Goal: Find specific page/section

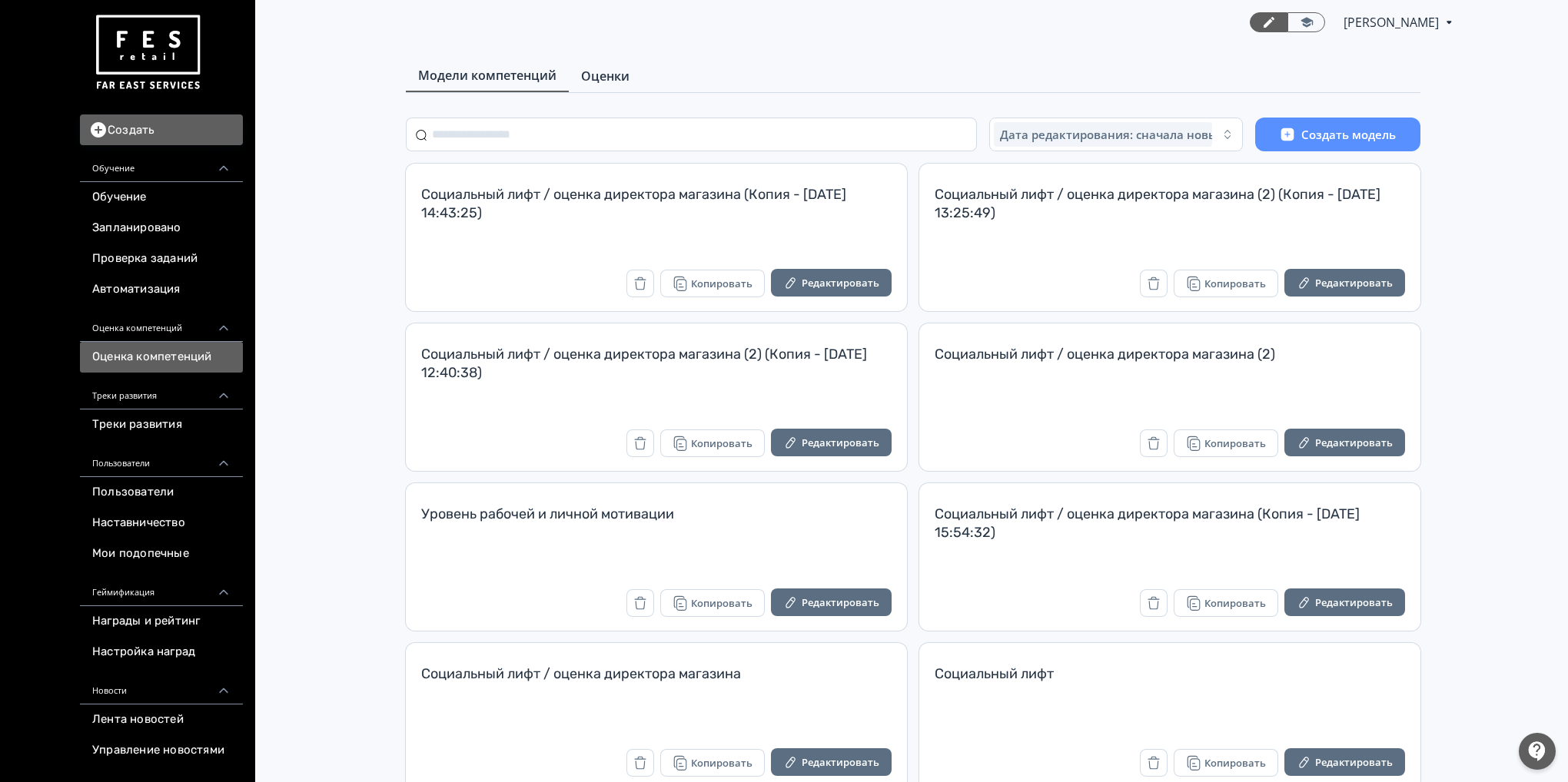
click at [602, 71] on span "Оценки" at bounding box center [605, 76] width 48 height 18
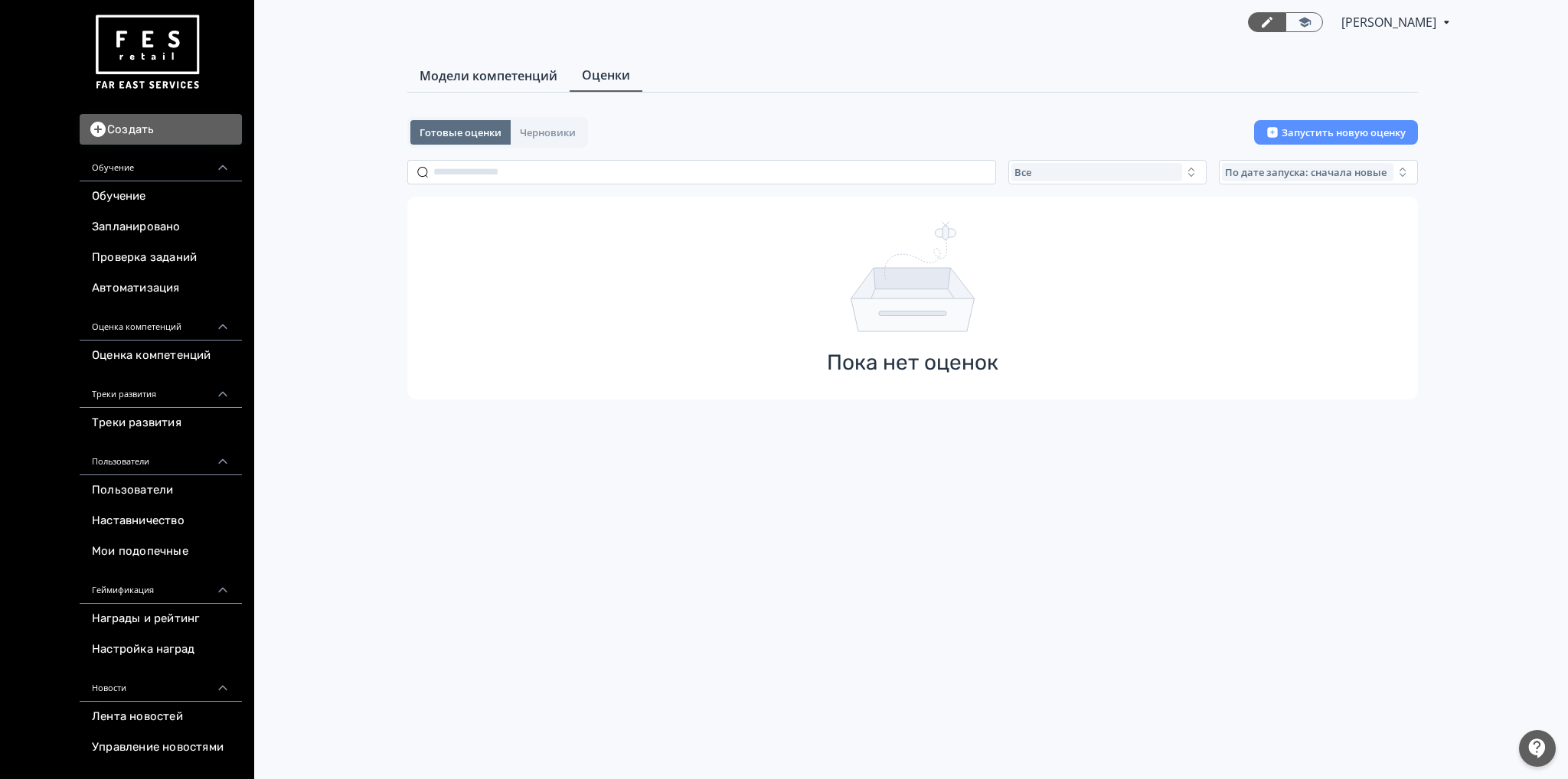
click at [486, 84] on span "Модели компетенций" at bounding box center [488, 75] width 138 height 18
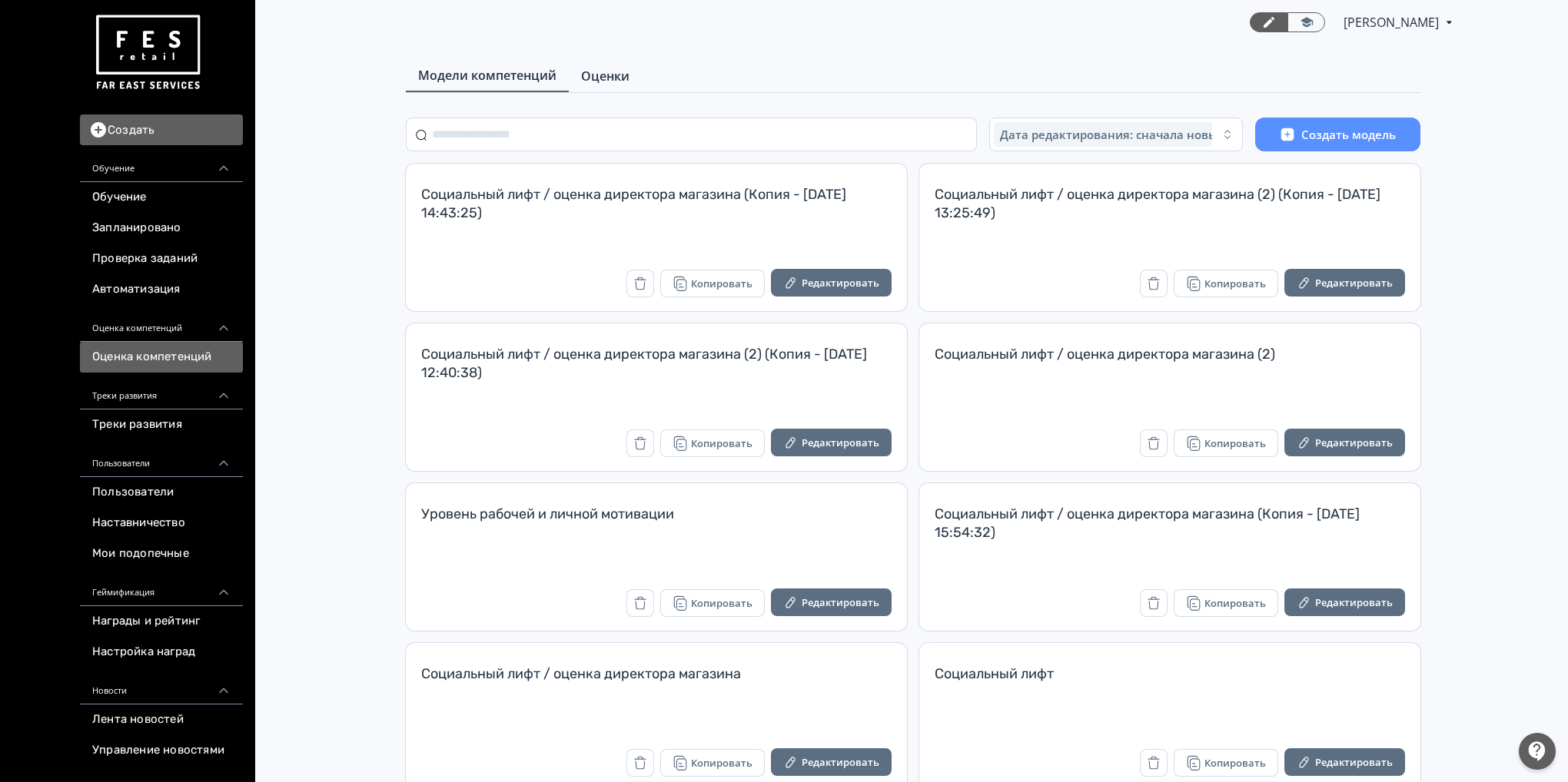
click at [611, 70] on span "Оценки" at bounding box center [605, 76] width 48 height 18
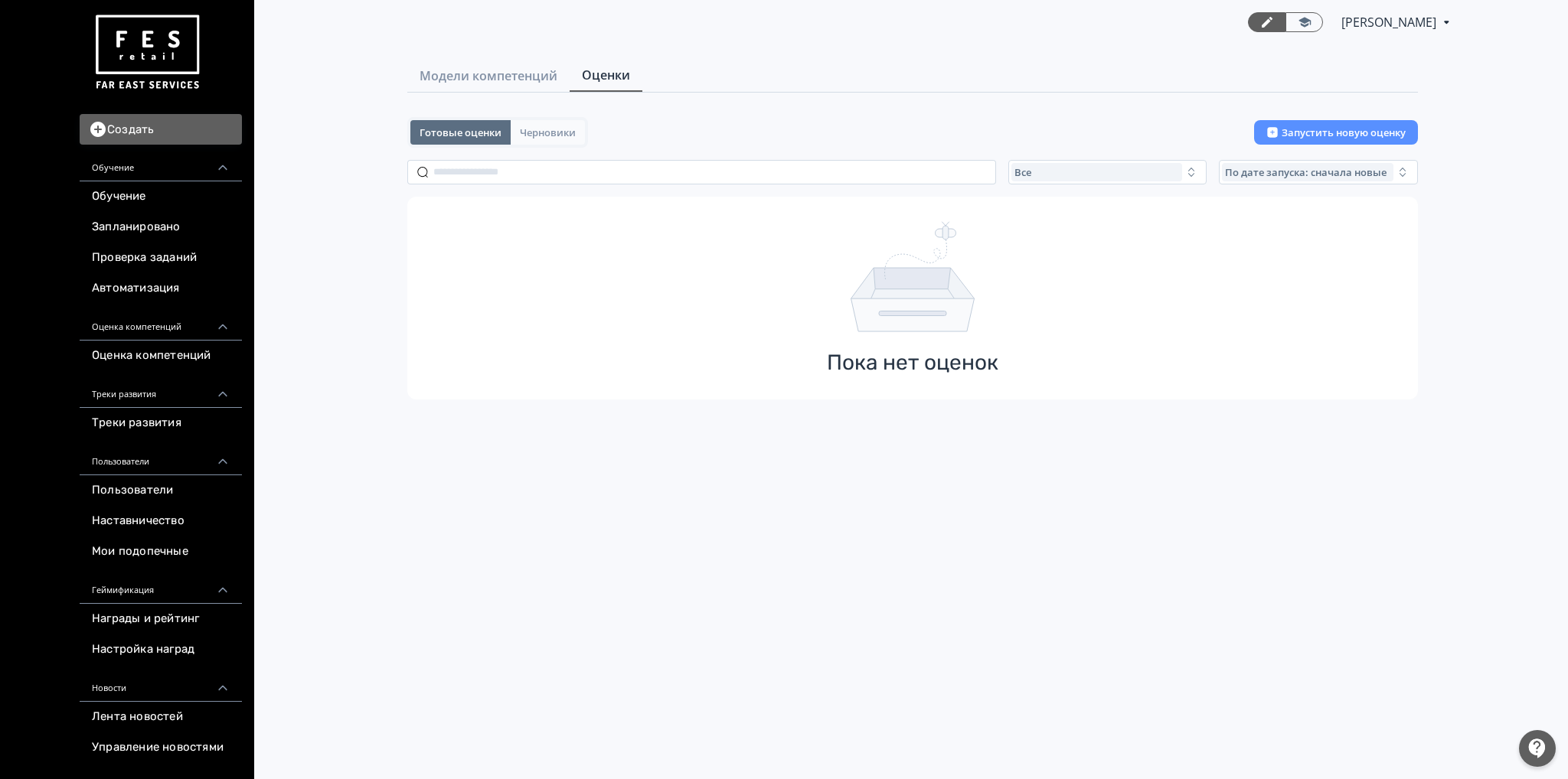
click at [552, 139] on span "Черновики" at bounding box center [547, 133] width 56 height 12
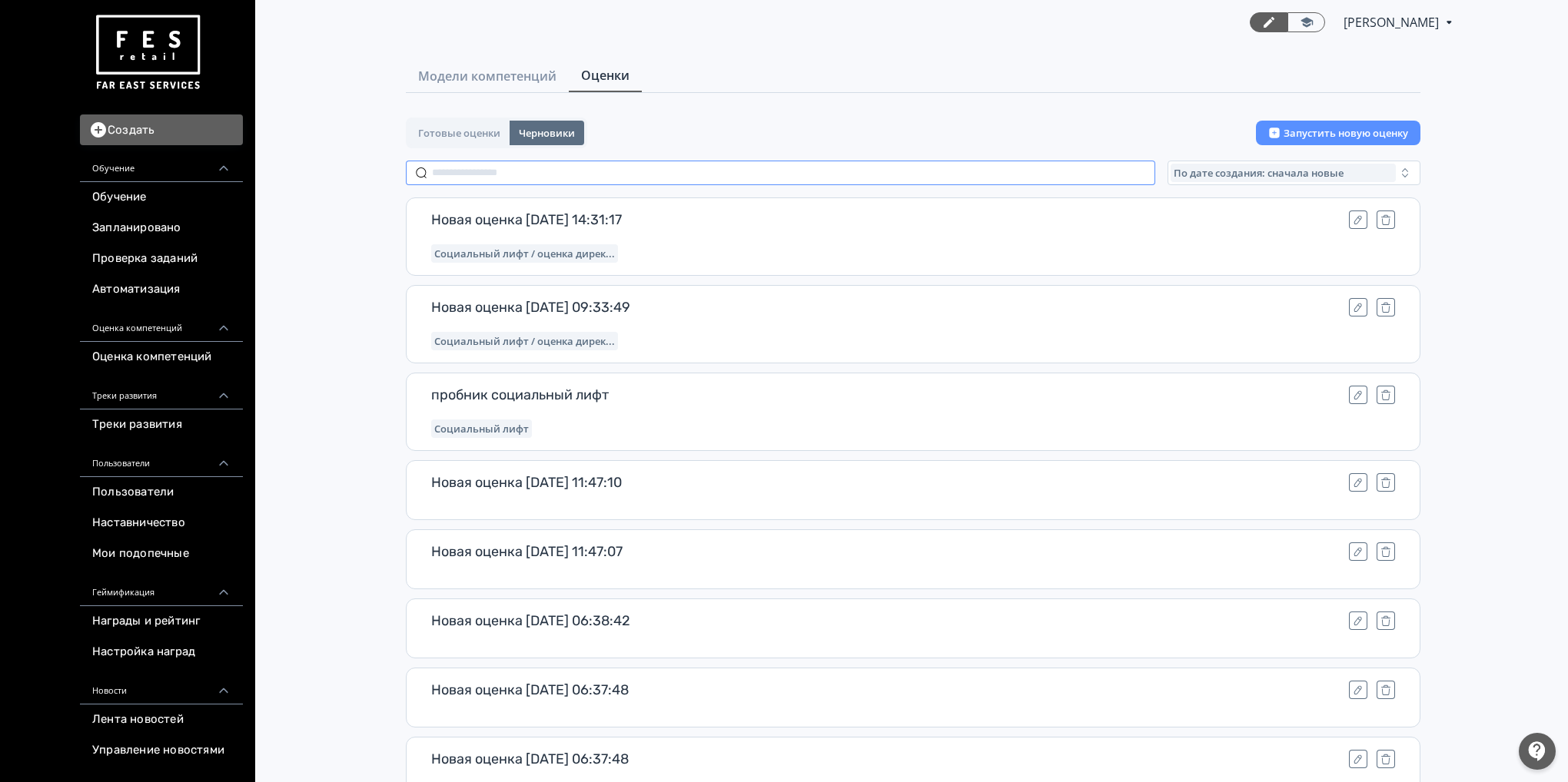
click at [601, 173] on input "text" at bounding box center [781, 173] width 750 height 25
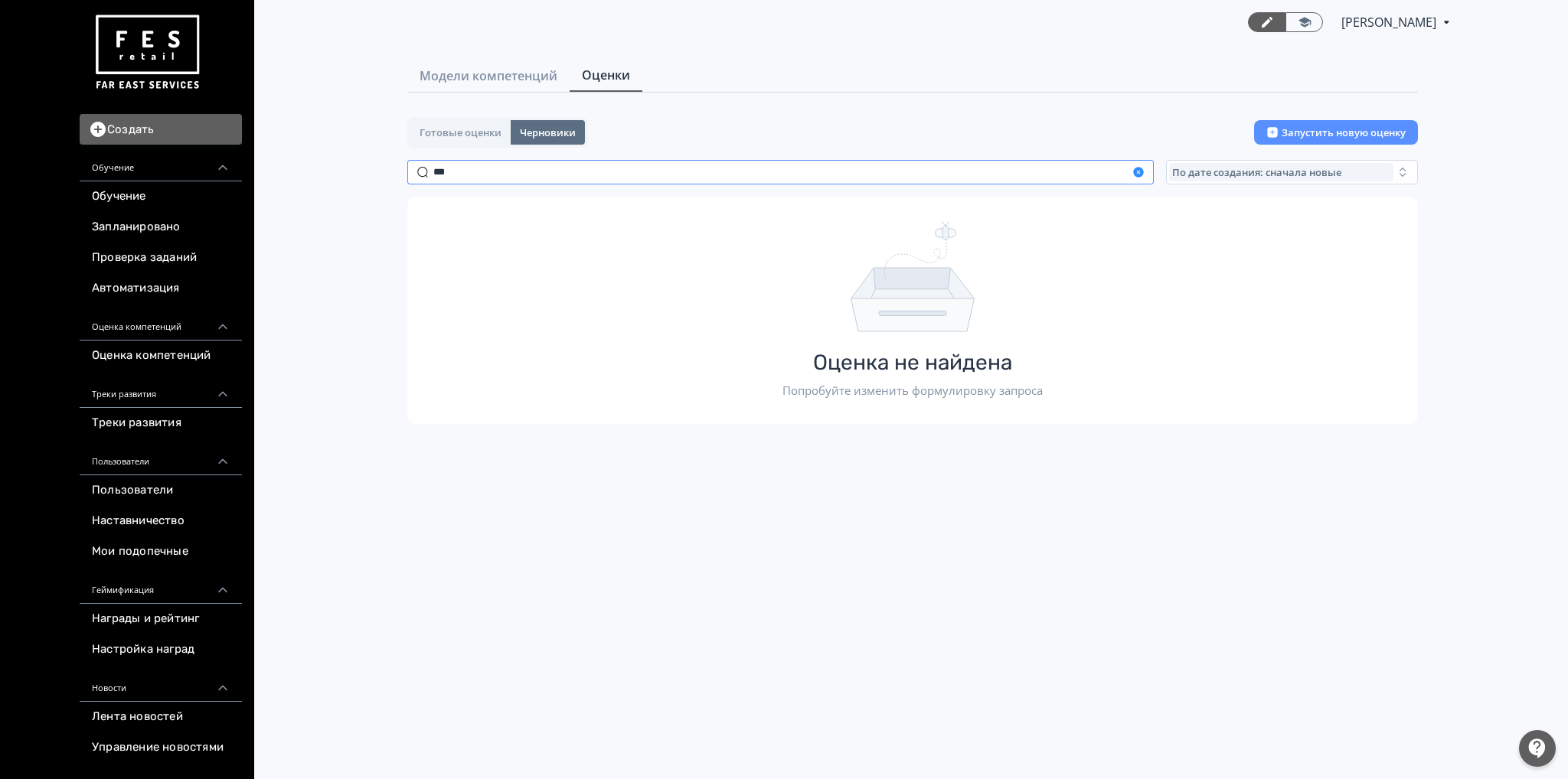
type input "***"
click at [1137, 172] on icon "button" at bounding box center [1138, 172] width 10 height 10
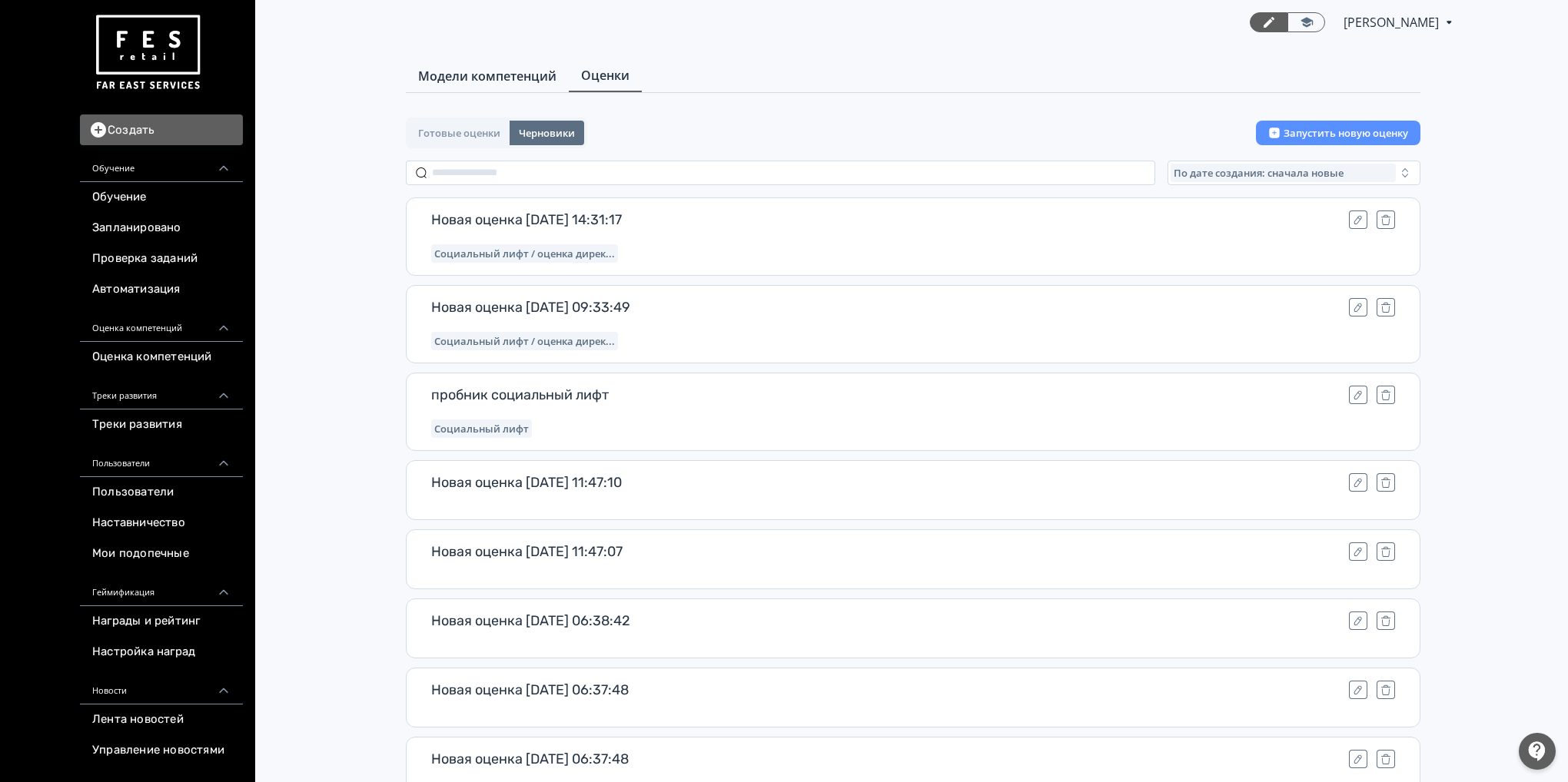
click at [475, 82] on span "Модели компетенций" at bounding box center [487, 76] width 138 height 18
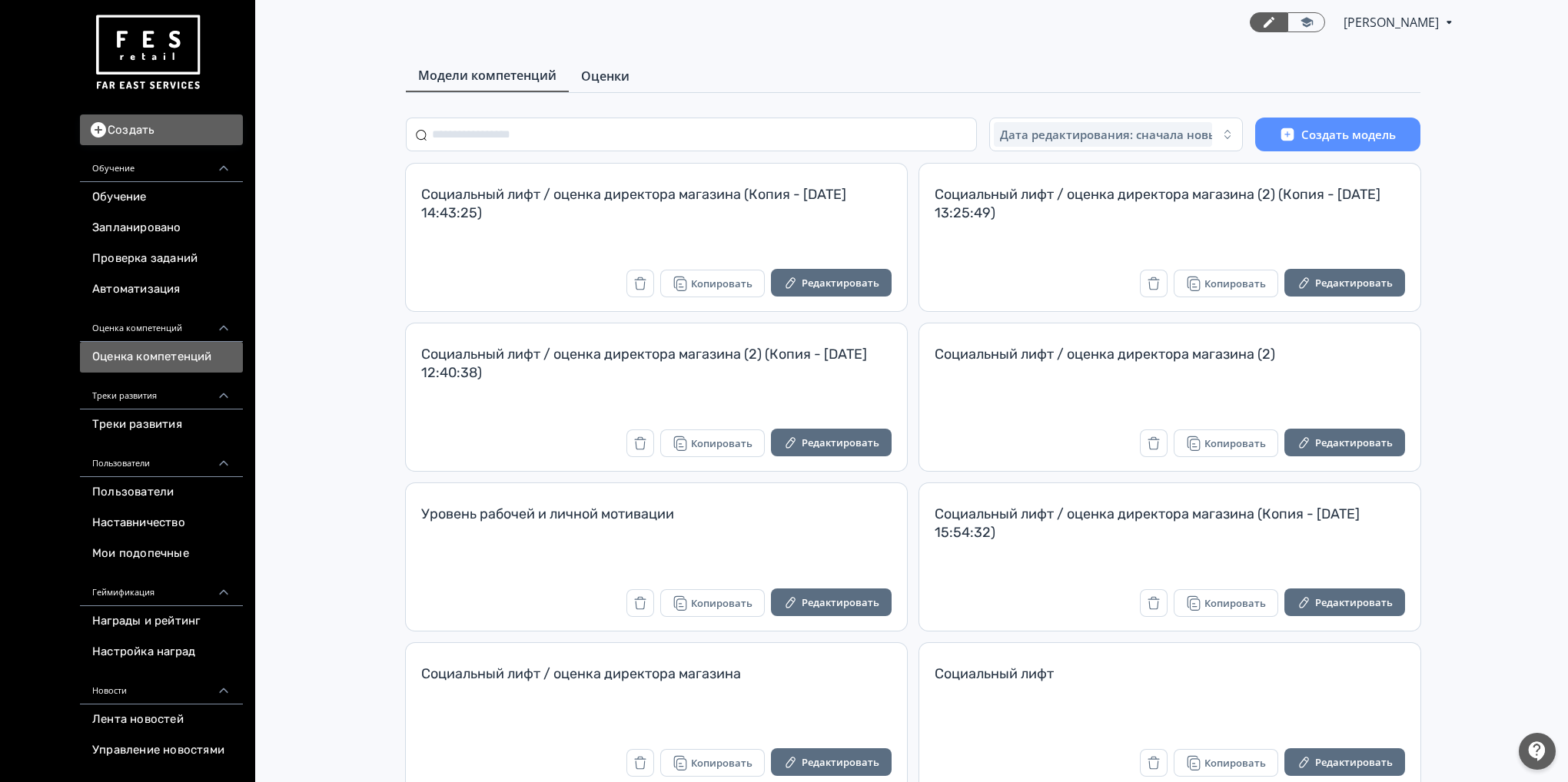
click at [625, 76] on span "Оценки" at bounding box center [605, 76] width 48 height 18
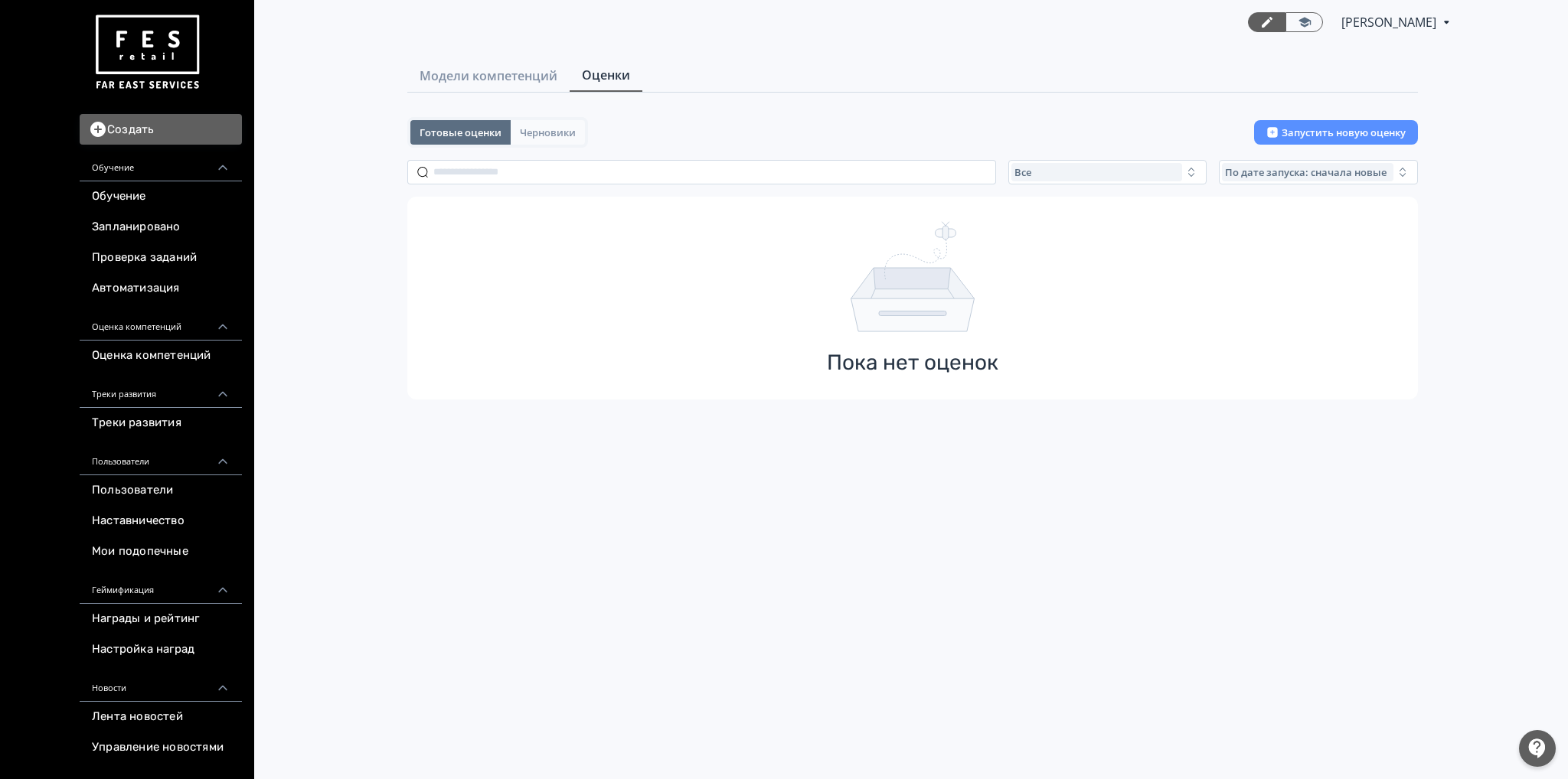
drag, startPoint x: 539, startPoint y: 137, endPoint x: 527, endPoint y: 137, distance: 12.0
click at [539, 137] on span "Черновики" at bounding box center [547, 133] width 56 height 12
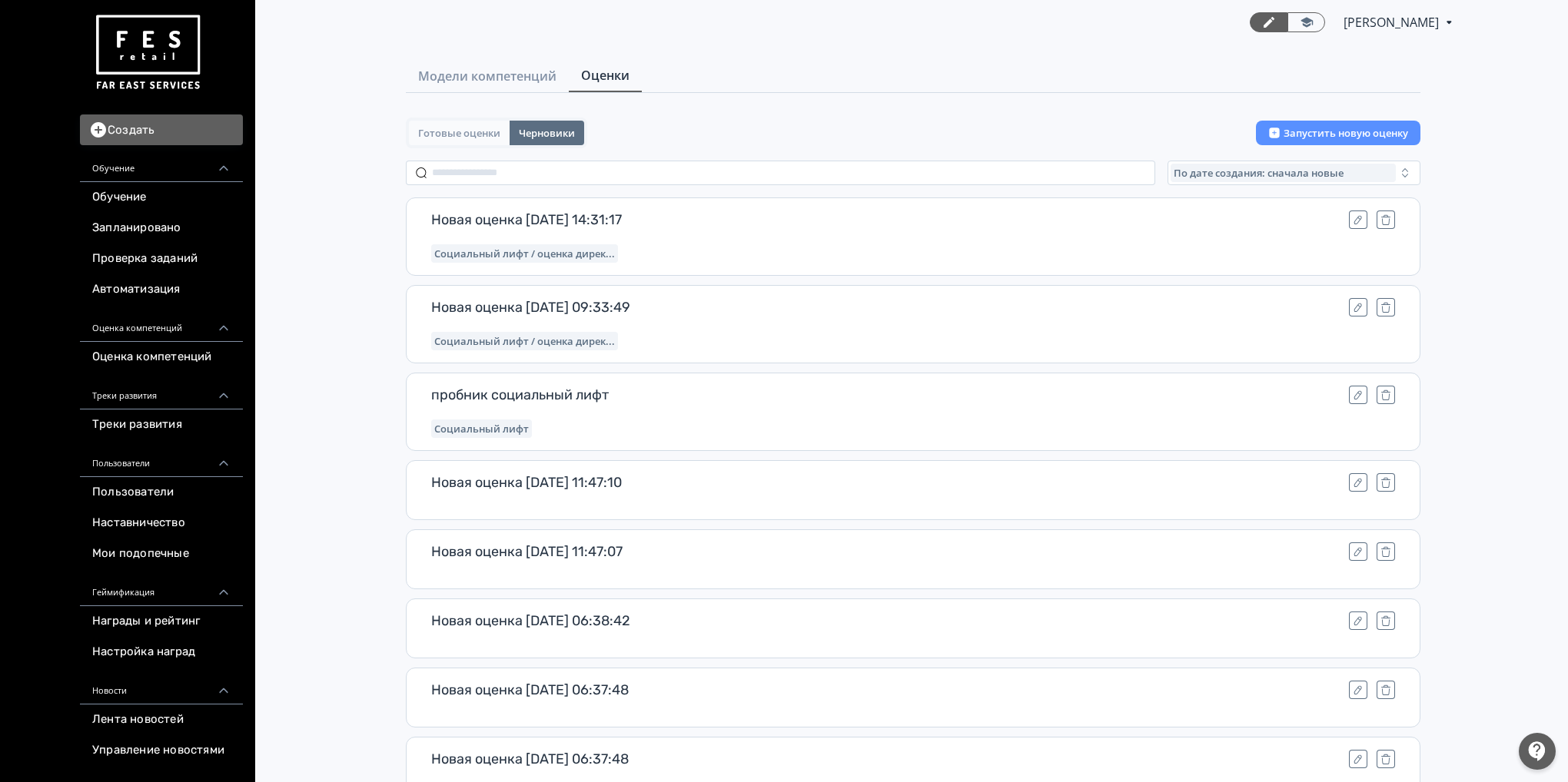
click at [496, 137] on span "Готовые оценки" at bounding box center [459, 133] width 82 height 12
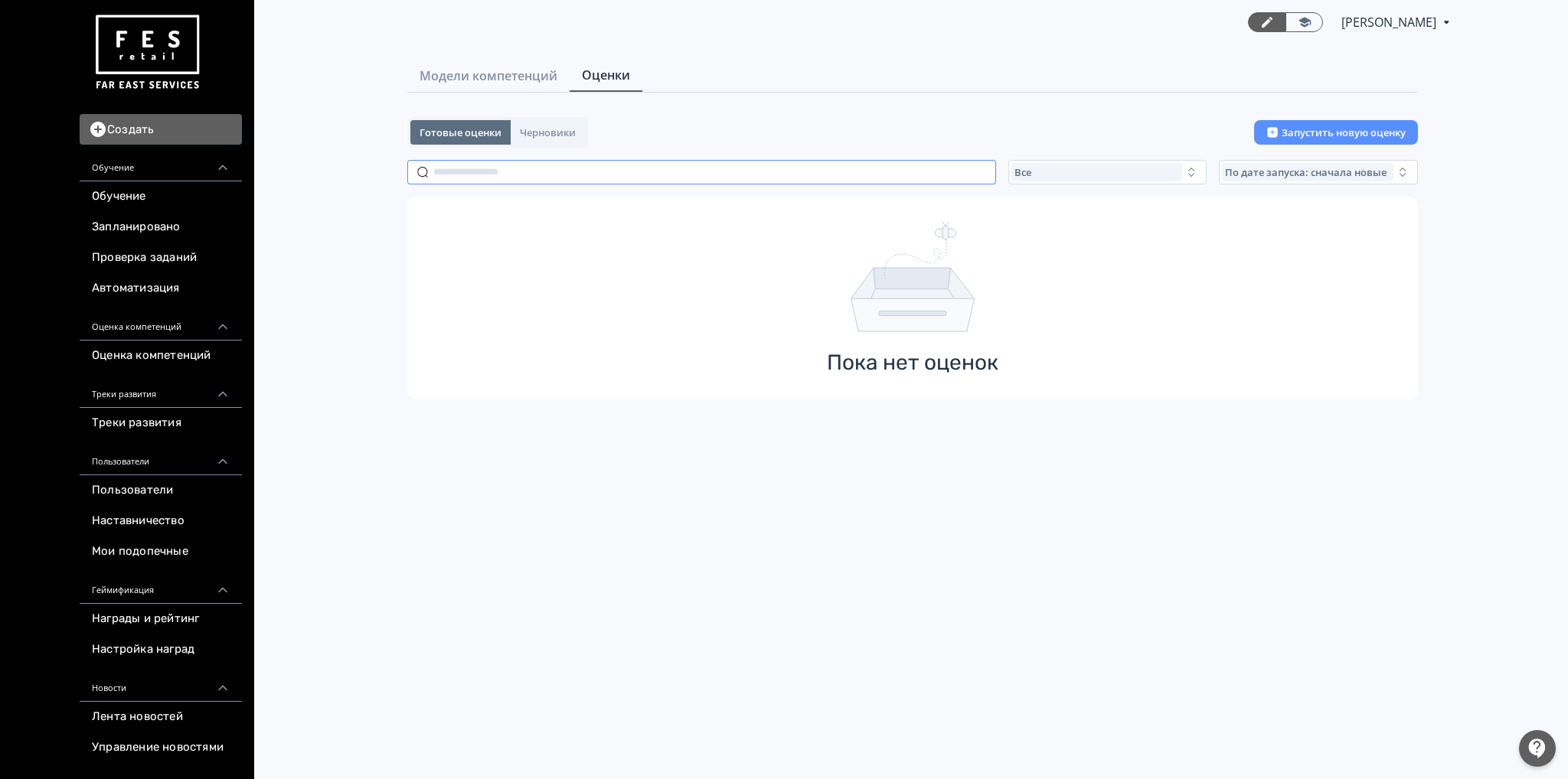
click at [601, 173] on input "text" at bounding box center [701, 172] width 588 height 25
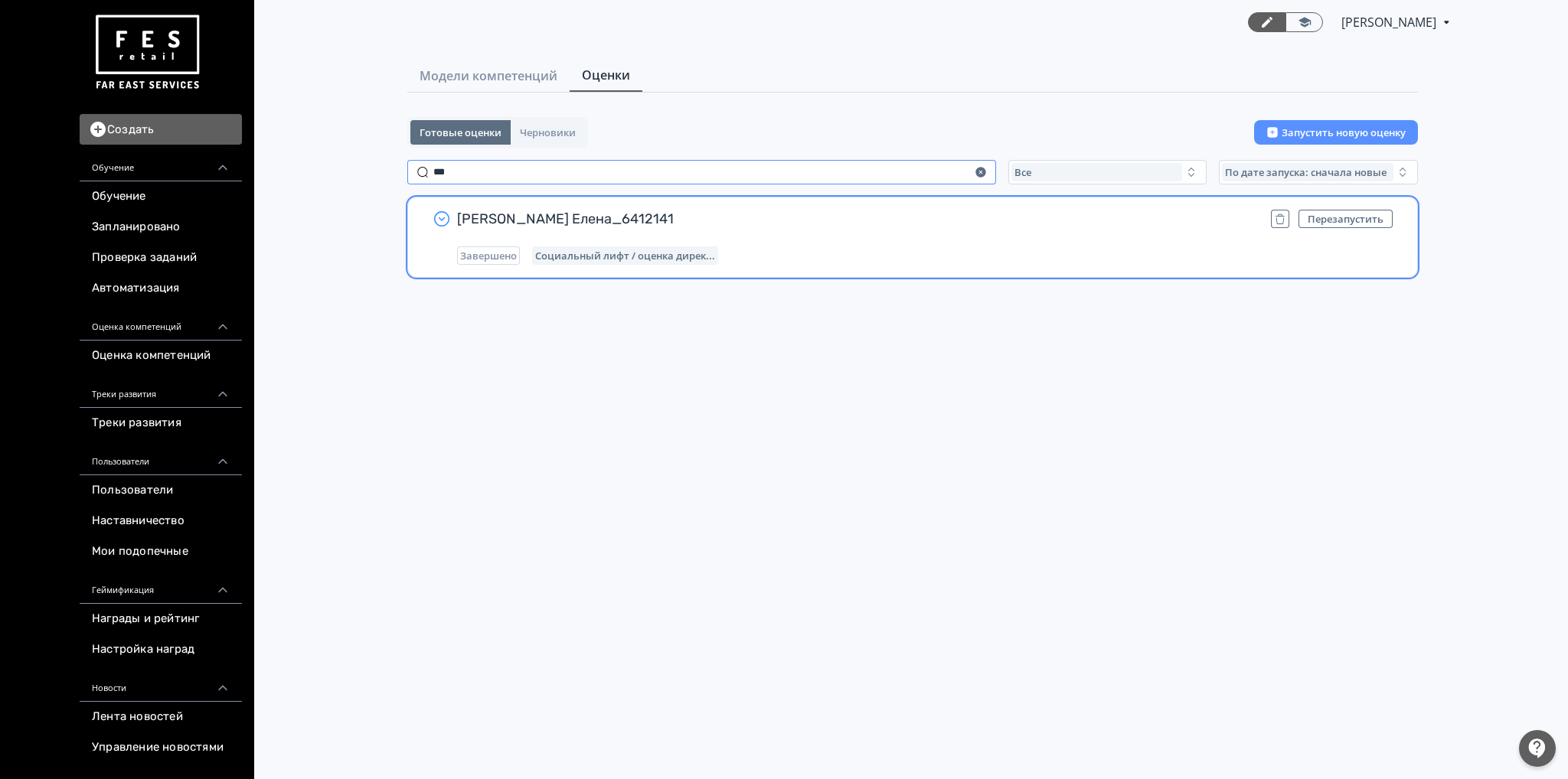
type input "***"
click at [441, 215] on icon "button" at bounding box center [441, 218] width 18 height 18
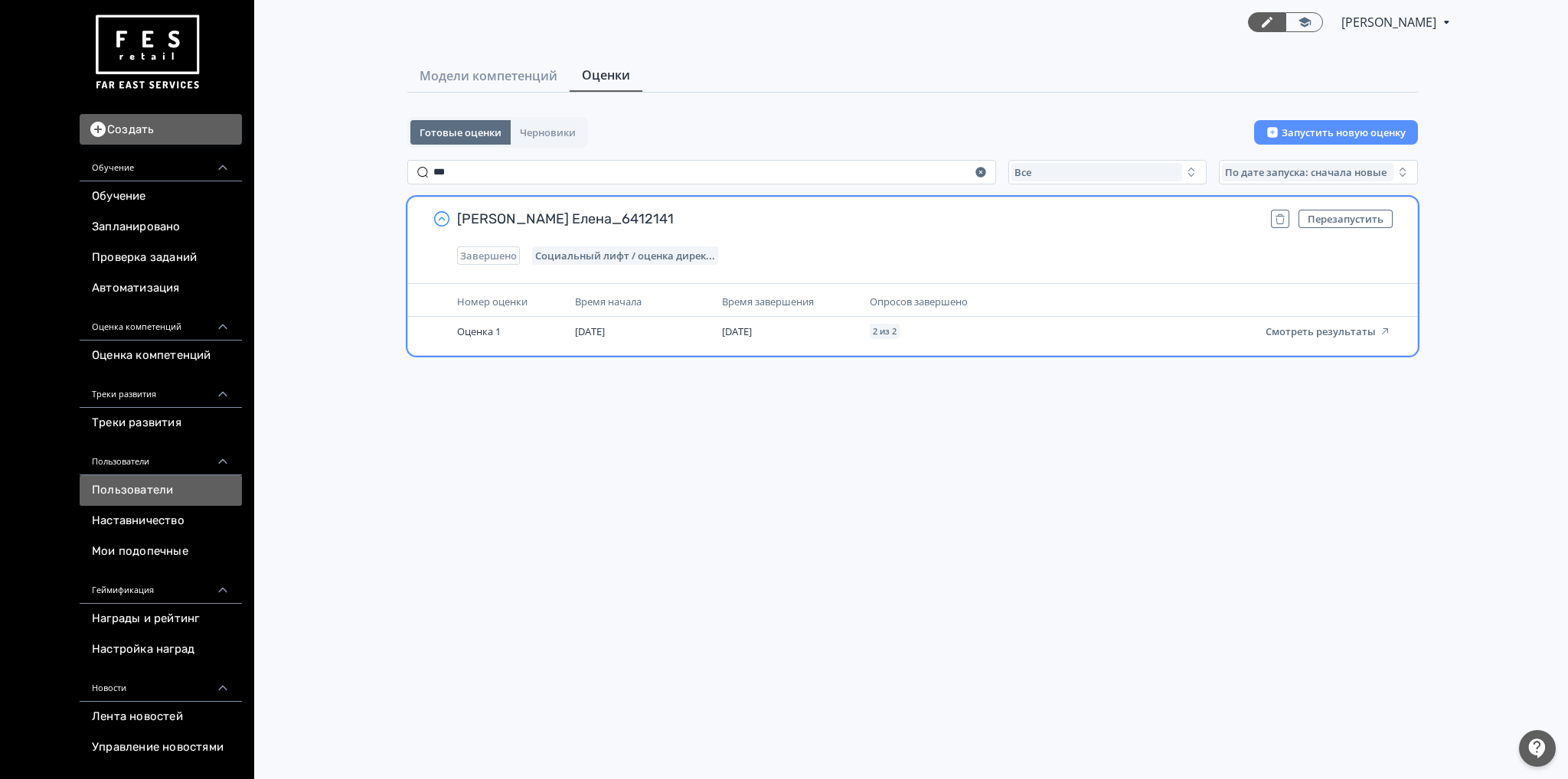
click at [126, 491] on link "Пользователи" at bounding box center [161, 491] width 162 height 31
